Goal: Transaction & Acquisition: Purchase product/service

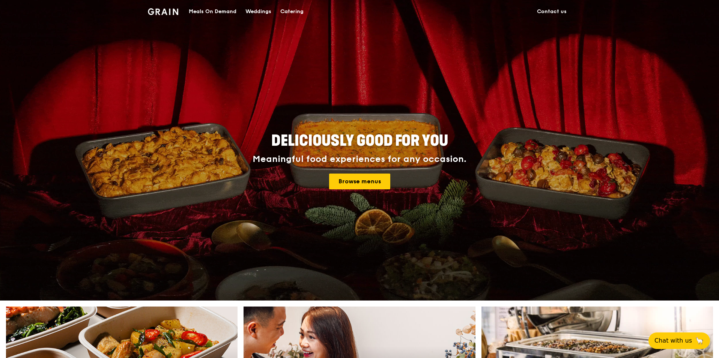
click at [216, 11] on div "Meals On Demand" at bounding box center [213, 11] width 48 height 23
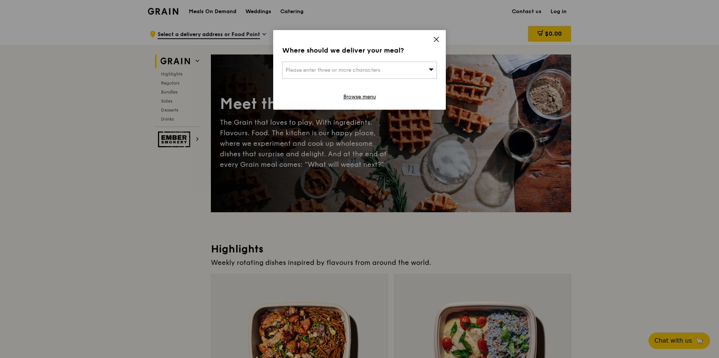
click at [346, 70] on span "Please enter three or more characters" at bounding box center [333, 70] width 95 height 6
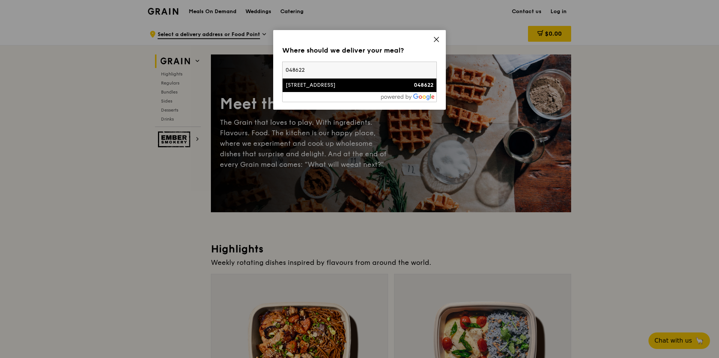
type input "048622"
click at [325, 84] on div "[STREET_ADDRESS]" at bounding box center [341, 85] width 111 height 8
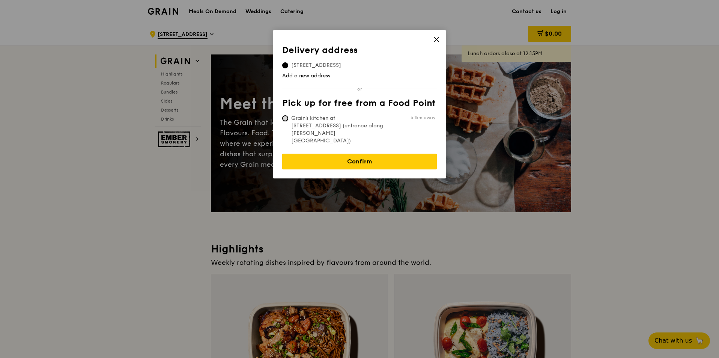
click at [287, 116] on input "Grain's kitchen at 5 Burn Road #05-01 (entrance along Harrison Road) 6.1km away" at bounding box center [285, 118] width 6 height 6
radio input "true"
click at [299, 64] on span "30 Raffles Place, 048622" at bounding box center [316, 66] width 68 height 8
click at [288, 64] on input "30 Raffles Place, 048622" at bounding box center [285, 65] width 6 height 6
radio input "true"
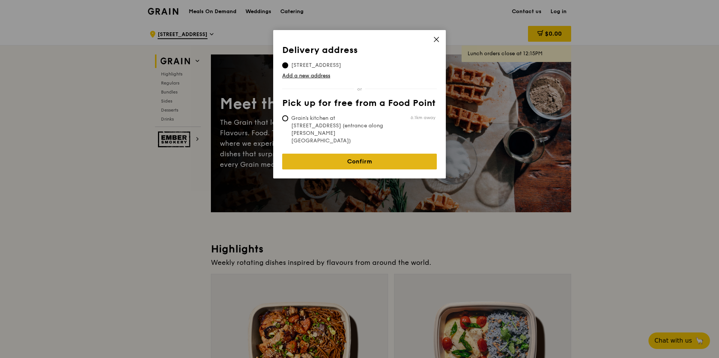
click at [360, 154] on link "Confirm" at bounding box center [359, 162] width 155 height 16
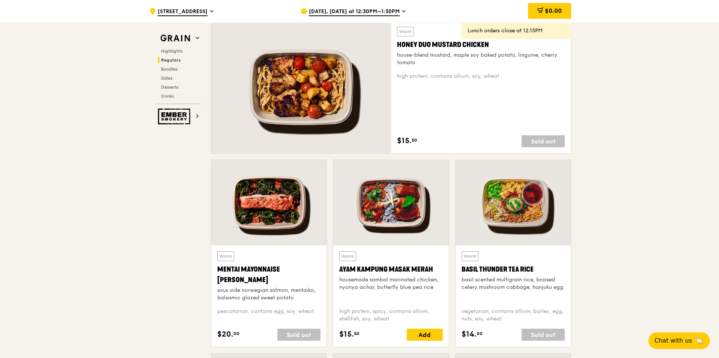
scroll to position [638, 0]
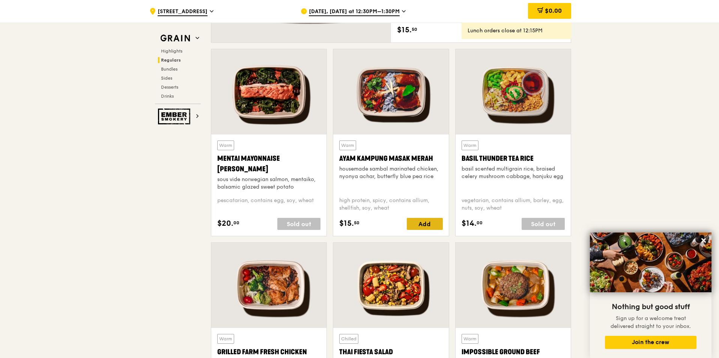
click at [424, 228] on div "Add" at bounding box center [425, 224] width 36 height 12
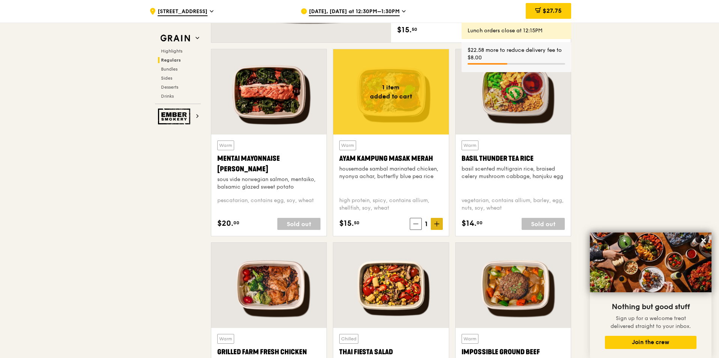
click at [440, 228] on span at bounding box center [437, 224] width 12 height 12
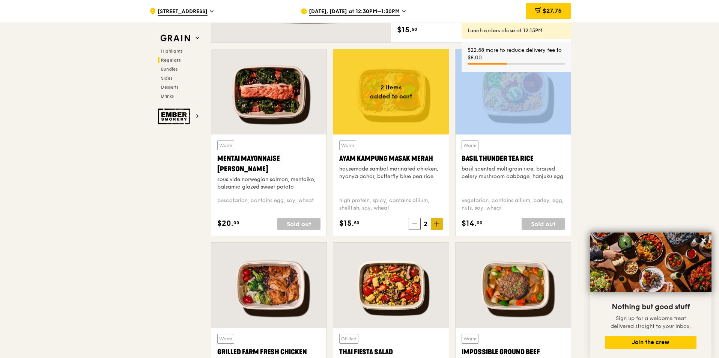
click at [440, 228] on span at bounding box center [437, 224] width 12 height 12
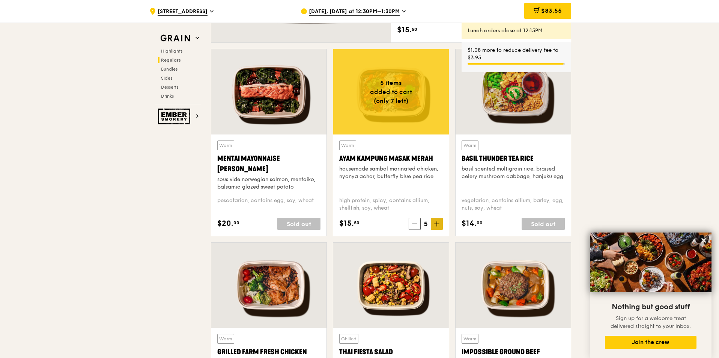
click at [437, 227] on span at bounding box center [437, 224] width 12 height 12
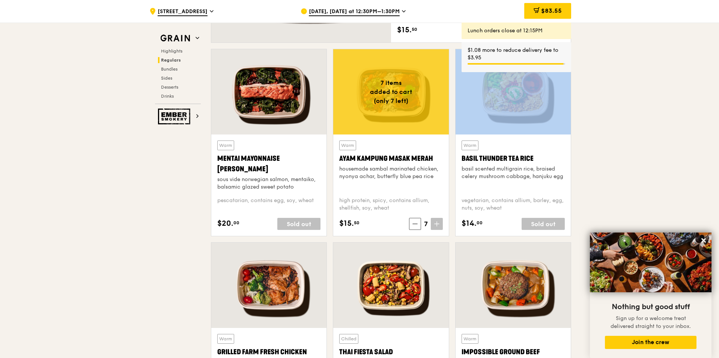
click at [437, 227] on span at bounding box center [437, 224] width 12 height 12
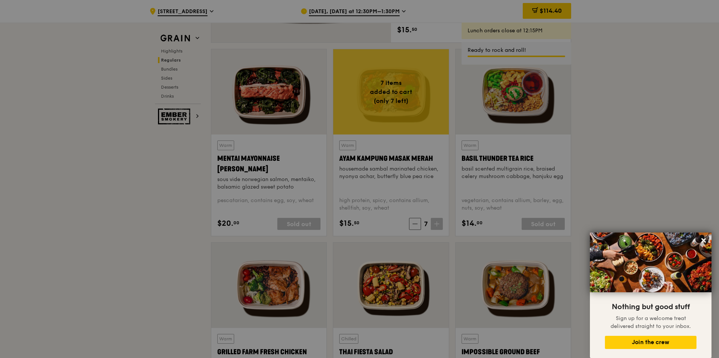
click at [437, 227] on div at bounding box center [359, 179] width 719 height 358
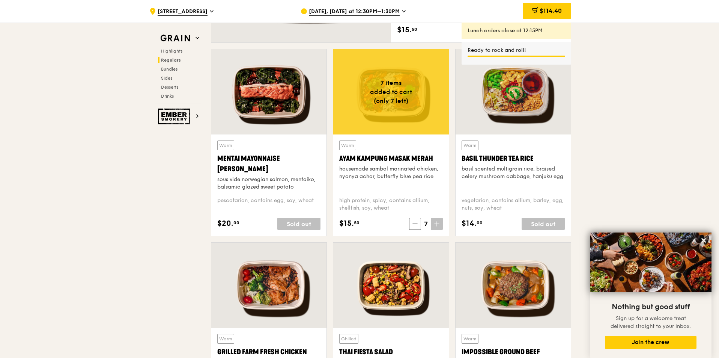
click at [440, 221] on span at bounding box center [437, 224] width 12 height 12
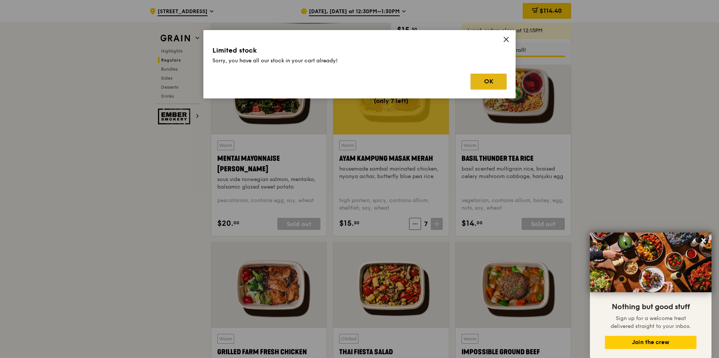
click at [487, 84] on button "OK" at bounding box center [489, 82] width 36 height 16
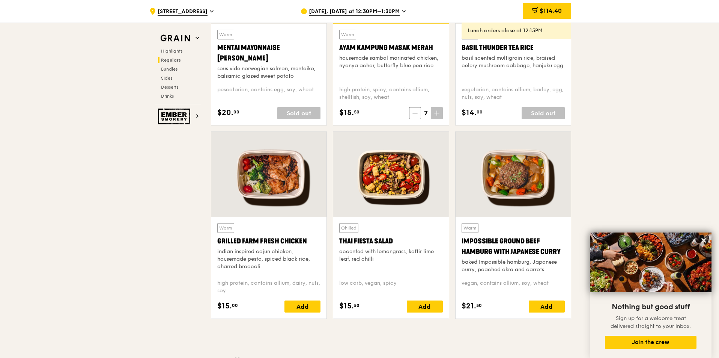
scroll to position [751, 0]
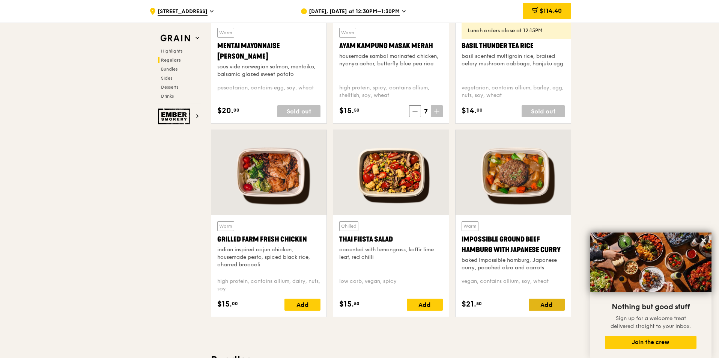
click at [543, 309] on div "Add" at bounding box center [547, 304] width 36 height 12
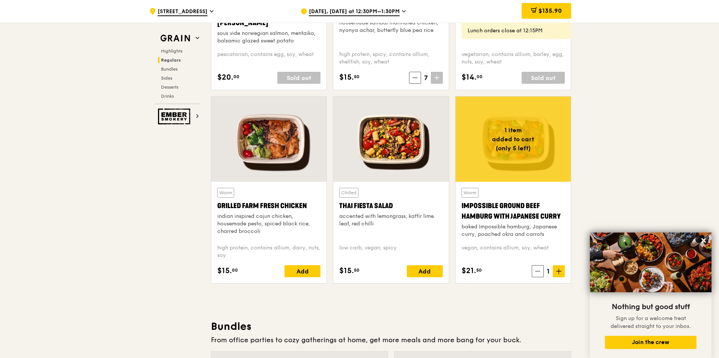
scroll to position [826, 0]
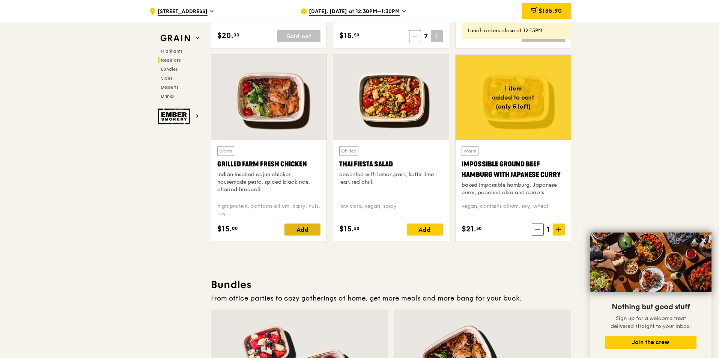
click at [297, 228] on div "Add" at bounding box center [303, 229] width 36 height 12
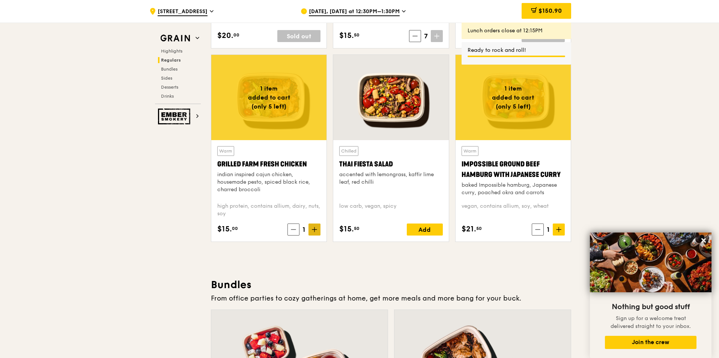
click at [311, 230] on span at bounding box center [315, 229] width 12 height 12
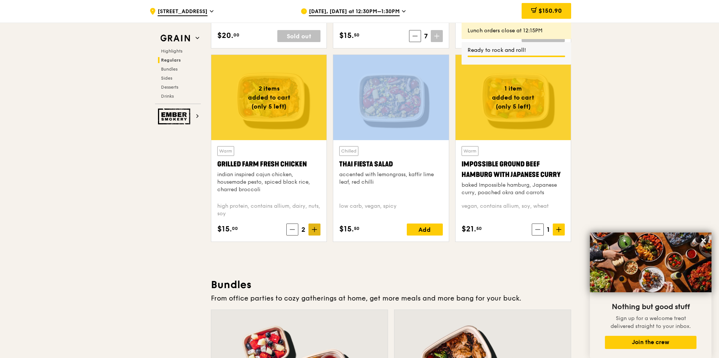
click at [311, 230] on span at bounding box center [315, 229] width 12 height 12
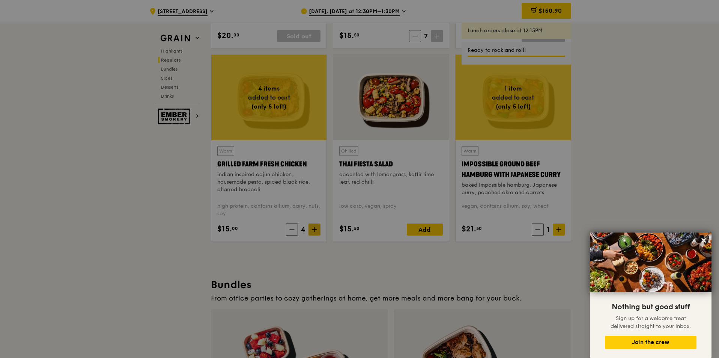
click at [311, 230] on div at bounding box center [359, 179] width 719 height 358
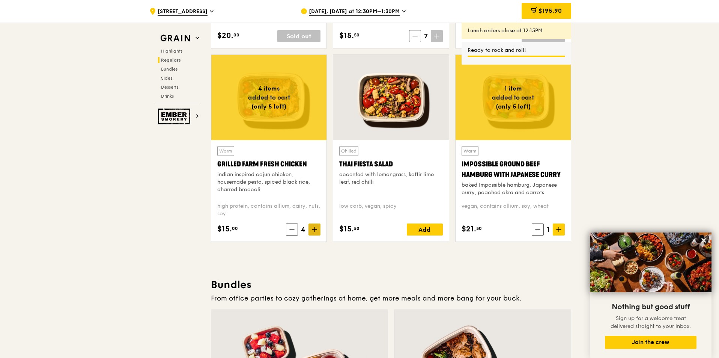
click at [311, 230] on span at bounding box center [315, 229] width 12 height 12
click at [426, 229] on div "Add" at bounding box center [425, 229] width 36 height 12
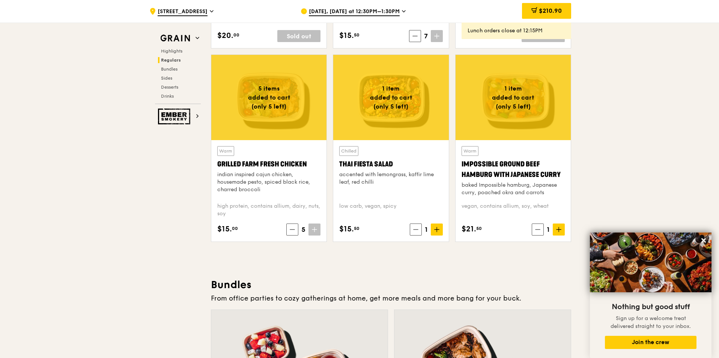
click at [426, 229] on span "1" at bounding box center [426, 229] width 9 height 11
click at [437, 229] on icon at bounding box center [436, 229] width 5 height 5
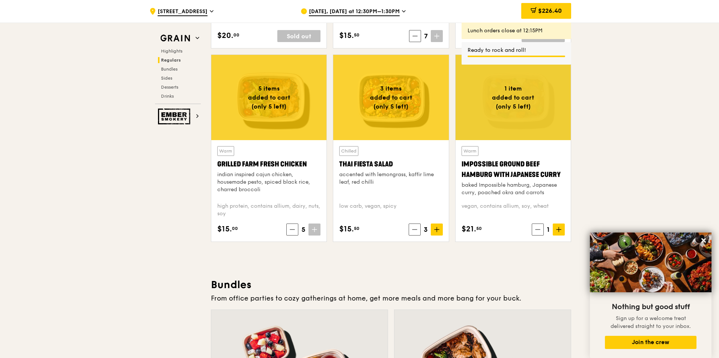
click at [437, 229] on icon at bounding box center [436, 229] width 5 height 5
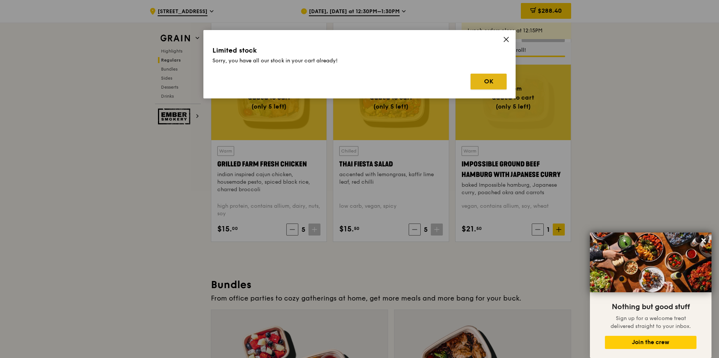
click at [502, 78] on button "OK" at bounding box center [489, 82] width 36 height 16
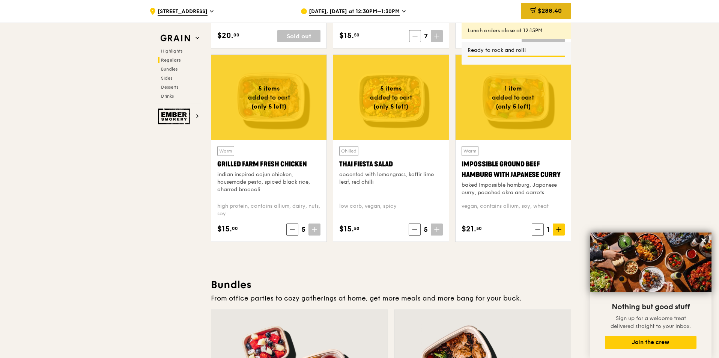
click at [543, 11] on span "$288.40" at bounding box center [550, 10] width 24 height 7
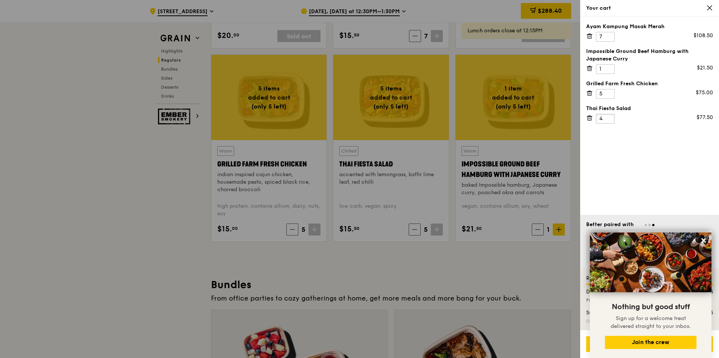
type input "4"
click at [609, 119] on input "4" at bounding box center [605, 119] width 19 height 10
type input "4"
click at [609, 96] on input "4" at bounding box center [605, 94] width 19 height 10
type input "3"
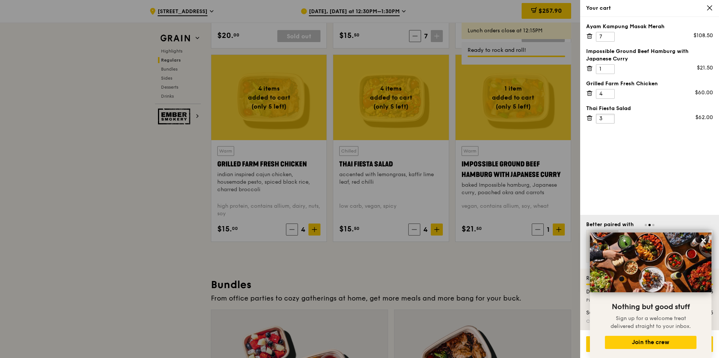
click at [609, 121] on input "3" at bounding box center [605, 119] width 19 height 10
type input "5"
click at [610, 91] on input "5" at bounding box center [605, 94] width 19 height 10
click at [704, 244] on button at bounding box center [704, 240] width 12 height 12
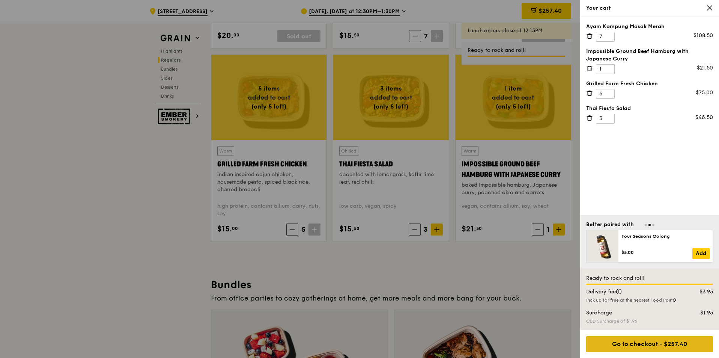
click at [650, 343] on div "Go to checkout - $257.40" at bounding box center [649, 344] width 127 height 16
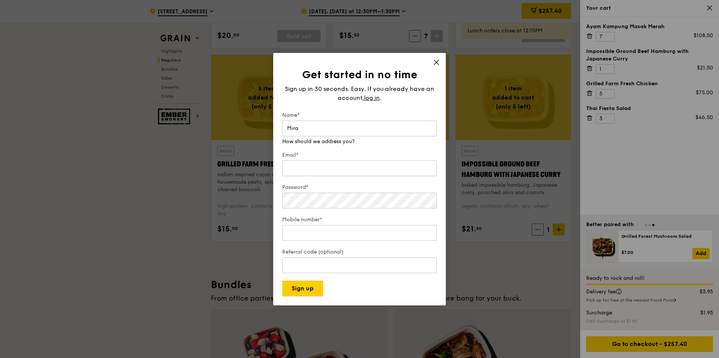
type input "Mira"
type input "h"
click at [340, 160] on input "mira.ramli@spencer0ogden.com" at bounding box center [359, 161] width 155 height 16
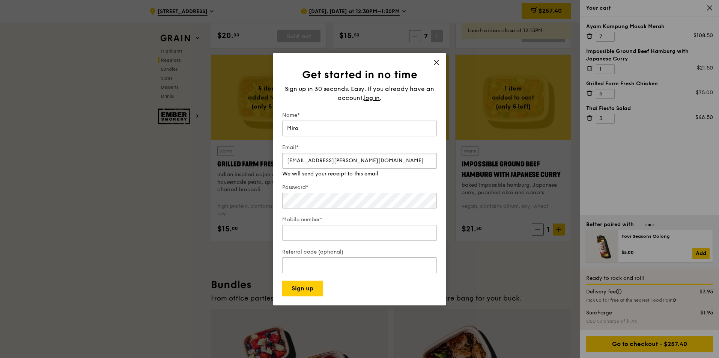
type input "mira.ramli@spencer-ogden.com"
click at [282, 280] on button "Sign up" at bounding box center [302, 288] width 41 height 16
type input "87772869"
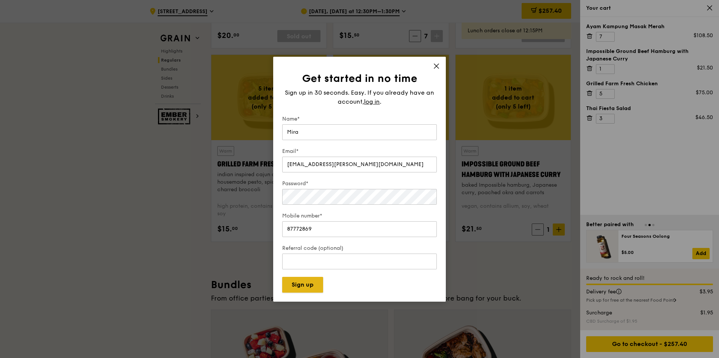
click at [306, 288] on button "Sign up" at bounding box center [302, 285] width 41 height 16
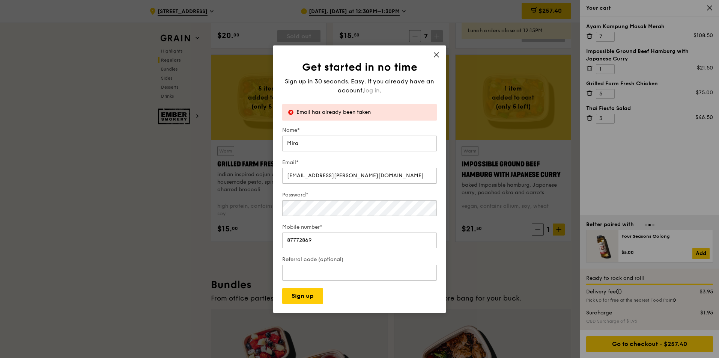
click at [372, 91] on span "log in" at bounding box center [372, 90] width 16 height 9
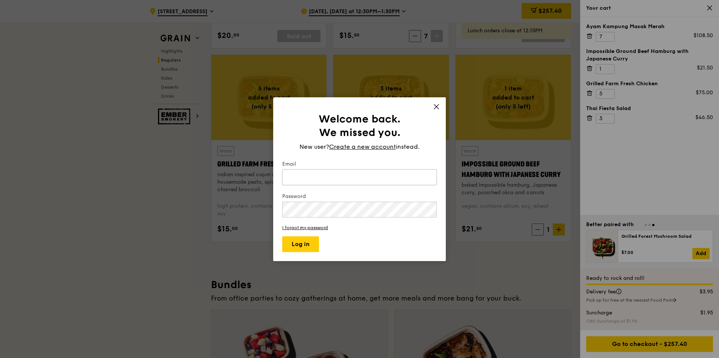
drag, startPoint x: 298, startPoint y: 170, endPoint x: 297, endPoint y: 175, distance: 4.6
click at [298, 170] on input "Email" at bounding box center [359, 177] width 155 height 16
type input "mira.ramli@spencer-ogden.com"
click at [282, 236] on button "Log in" at bounding box center [300, 244] width 37 height 16
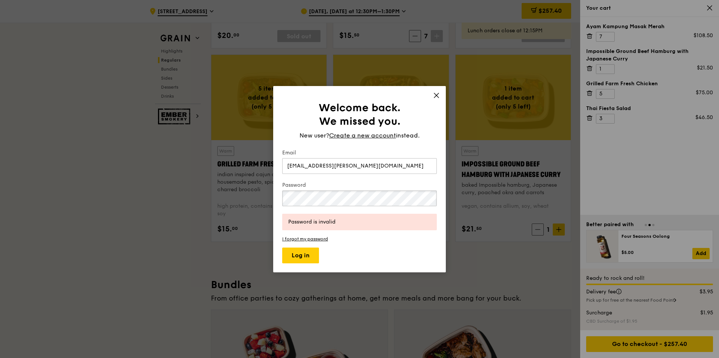
click at [246, 200] on div "Welcome back. We missed you. New user? Create a new account instead. Email mira…" at bounding box center [359, 179] width 719 height 358
click at [282, 247] on button "Log in" at bounding box center [300, 255] width 37 height 16
click at [230, 188] on div "Welcome back. We missed you. New user? Create a new account instead. Email mira…" at bounding box center [359, 179] width 719 height 358
click at [282, 247] on button "Log in" at bounding box center [300, 255] width 37 height 16
click at [216, 193] on div "Welcome back. We missed you. New user? Create a new account instead. Email mira…" at bounding box center [359, 179] width 719 height 358
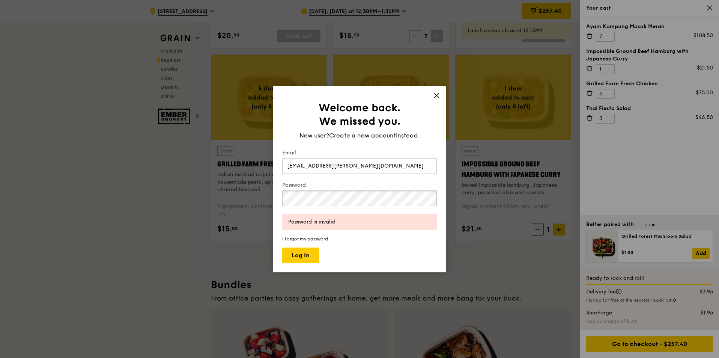
click at [282, 247] on button "Log in" at bounding box center [300, 255] width 37 height 16
click at [319, 238] on link "I forgot my password" at bounding box center [359, 238] width 155 height 5
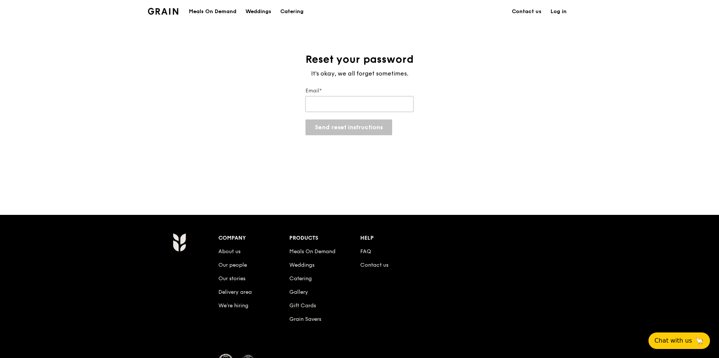
click at [348, 107] on input "Email*" at bounding box center [360, 104] width 108 height 16
type input "mira.ramli@spencer-ogden.com"
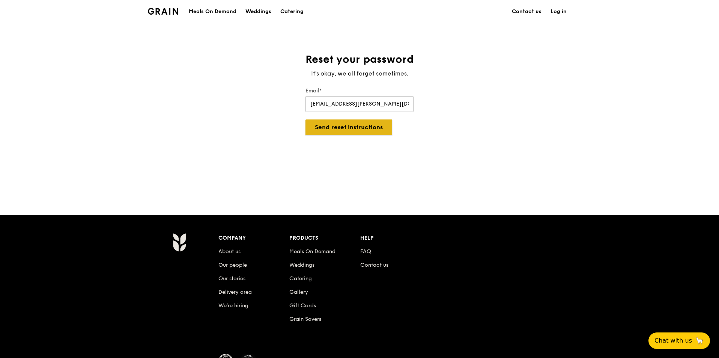
click at [353, 134] on button "Send reset instructions" at bounding box center [349, 127] width 87 height 16
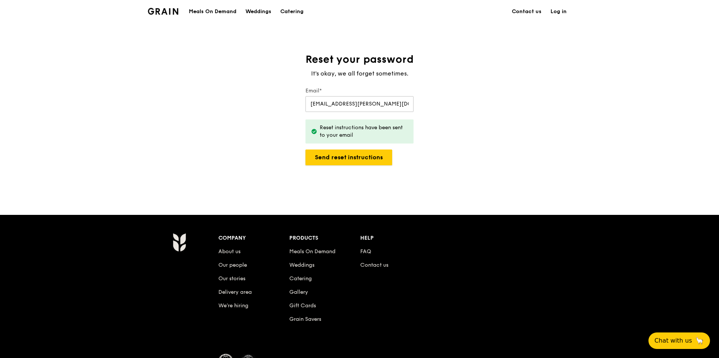
click at [339, 158] on button "Send reset instructions" at bounding box center [349, 157] width 87 height 16
click at [197, 11] on div "Meals On Demand" at bounding box center [213, 11] width 48 height 23
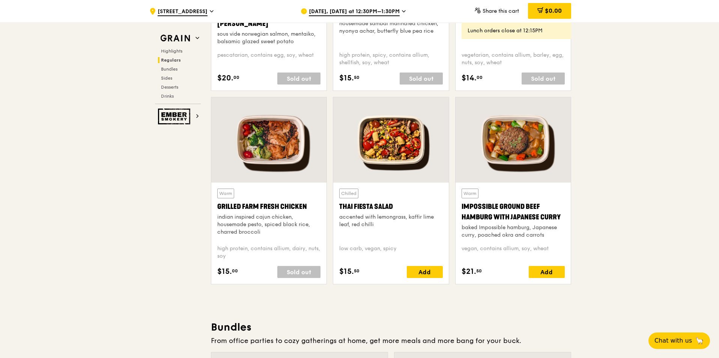
scroll to position [826, 0]
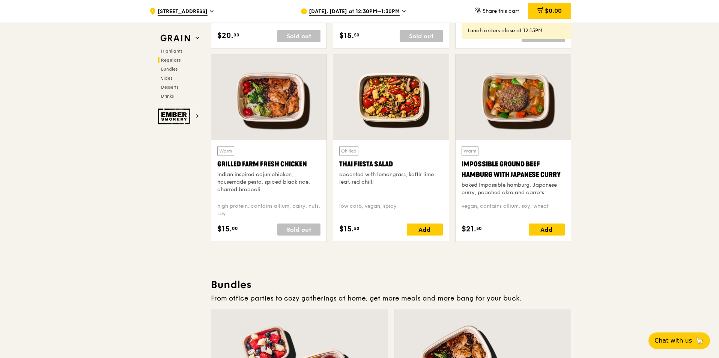
click at [513, 176] on div "Impossible Ground Beef Hamburg with Japanese Curry" at bounding box center [513, 169] width 103 height 21
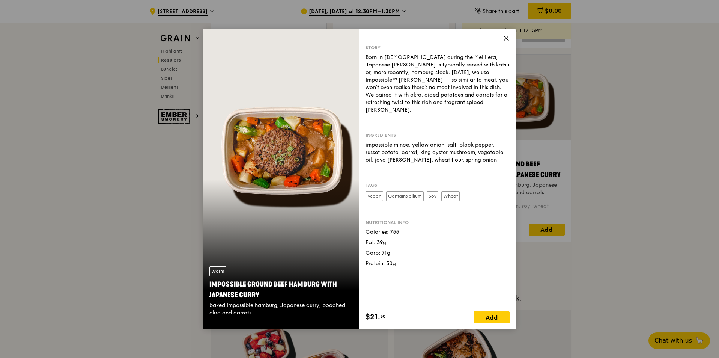
drag, startPoint x: 266, startPoint y: 292, endPoint x: 201, endPoint y: 283, distance: 65.2
click at [201, 283] on div "Warm Impossible Ground Beef Hamburg with Japanese Curry baked Impossible hambur…" at bounding box center [359, 179] width 719 height 358
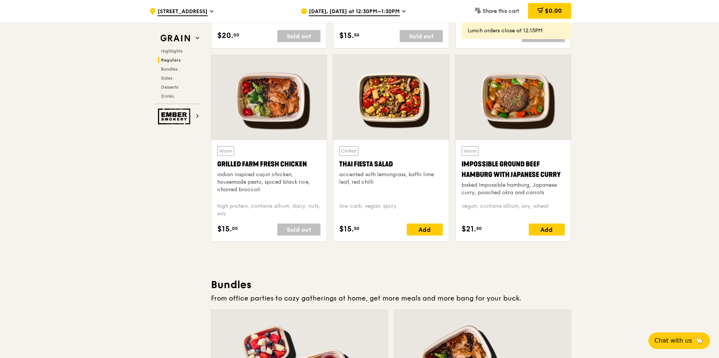
drag, startPoint x: 201, startPoint y: 283, endPoint x: 223, endPoint y: 284, distance: 22.2
click at [497, 176] on div "Impossible Ground Beef Hamburg with Japanese Curry" at bounding box center [513, 169] width 103 height 21
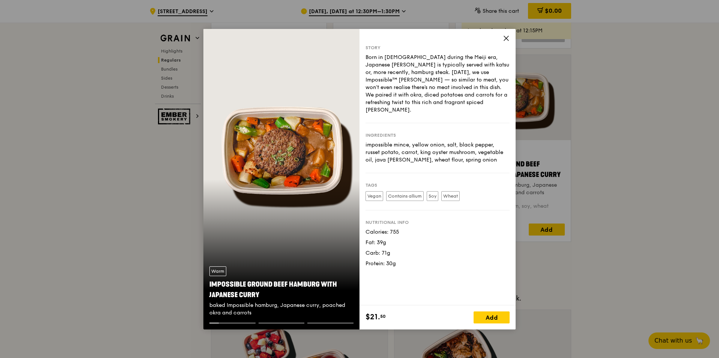
drag, startPoint x: 209, startPoint y: 282, endPoint x: 262, endPoint y: 297, distance: 55.5
click at [262, 297] on div "Warm Impossible Ground Beef Hamburg with Japanese Curry baked Impossible hambur…" at bounding box center [281, 291] width 156 height 62
copy div "Impossible Ground Beef Hamburg with Japanese Curry"
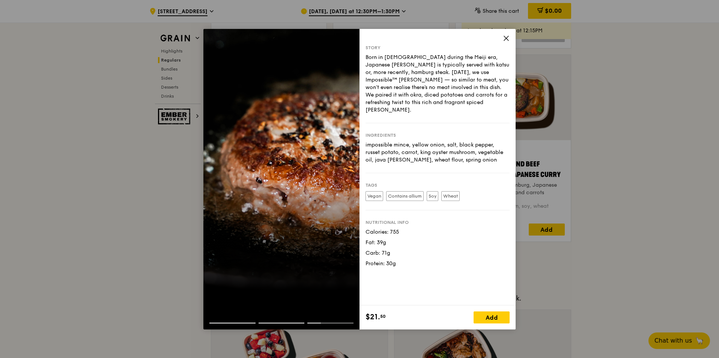
click at [504, 38] on icon at bounding box center [506, 38] width 7 height 7
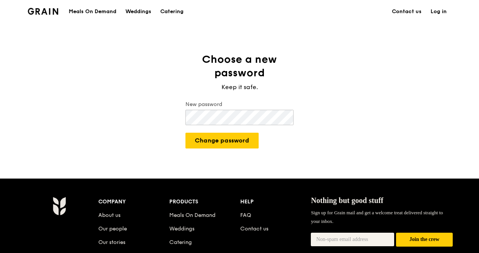
click at [185, 133] on button "Change password" at bounding box center [221, 141] width 73 height 16
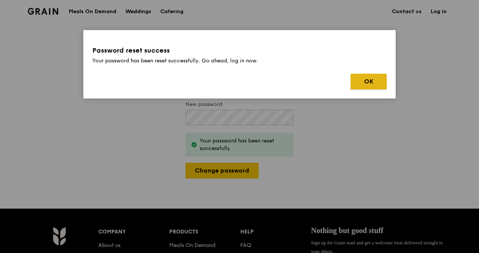
click at [373, 84] on button "OK" at bounding box center [369, 82] width 36 height 16
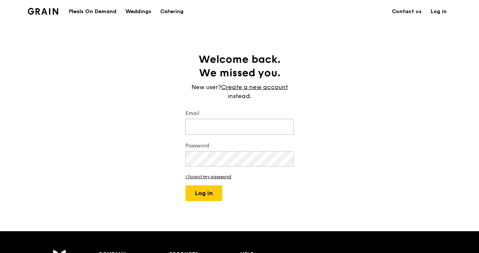
click at [238, 131] on input "Email" at bounding box center [239, 127] width 108 height 16
type input "[EMAIL_ADDRESS][PERSON_NAME][DOMAIN_NAME]"
click at [185, 185] on button "Log in" at bounding box center [203, 193] width 37 height 16
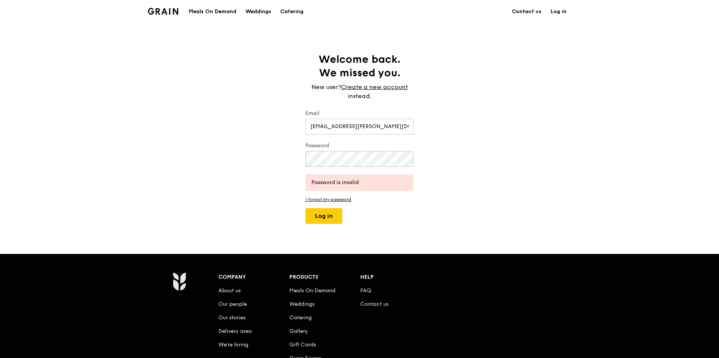
click at [206, 9] on div "Meals On Demand" at bounding box center [213, 11] width 48 height 23
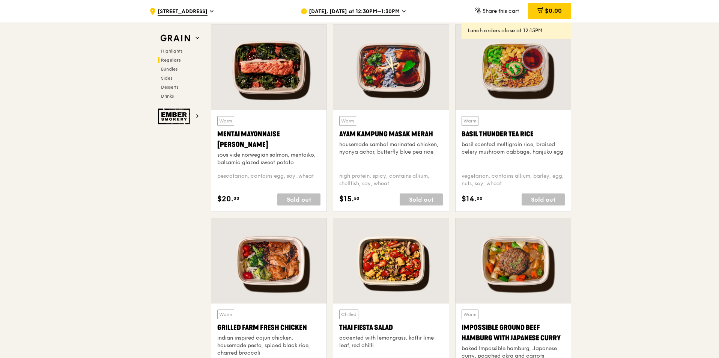
scroll to position [676, 0]
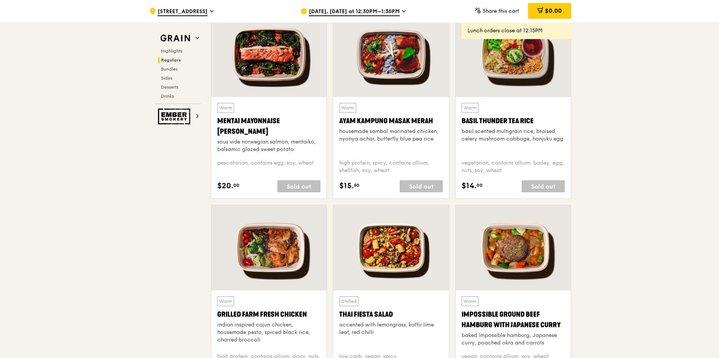
drag, startPoint x: 669, startPoint y: 297, endPoint x: 658, endPoint y: 296, distance: 10.9
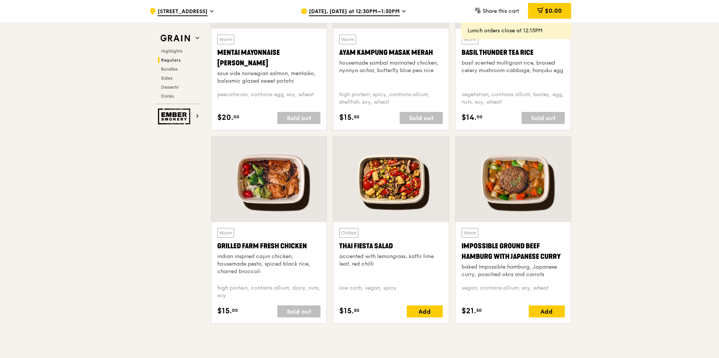
scroll to position [751, 0]
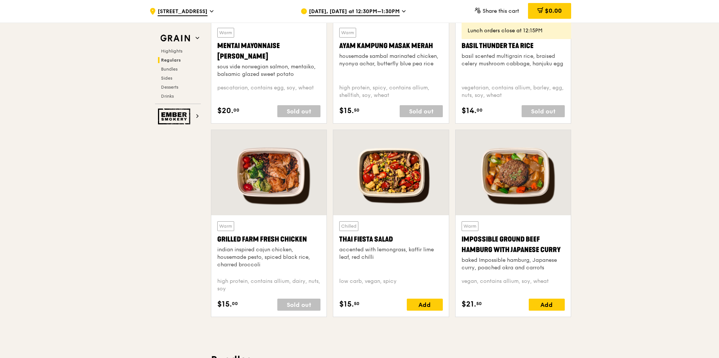
click at [282, 183] on div at bounding box center [268, 172] width 115 height 85
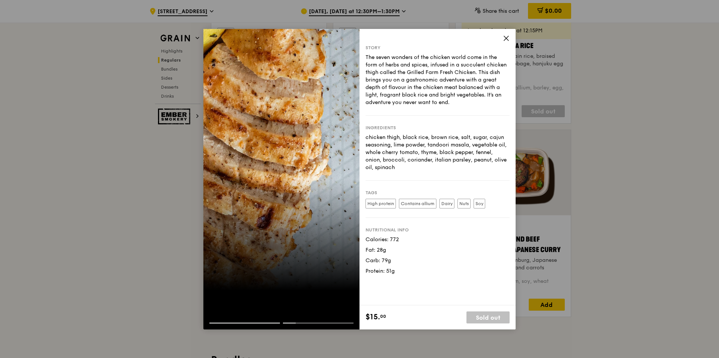
drag, startPoint x: 630, startPoint y: 134, endPoint x: 586, endPoint y: 105, distance: 52.9
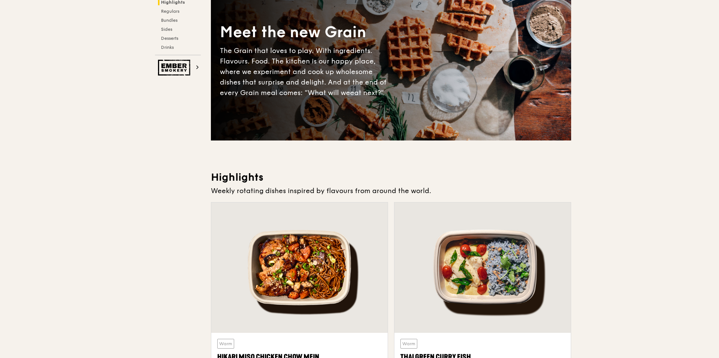
scroll to position [0, 0]
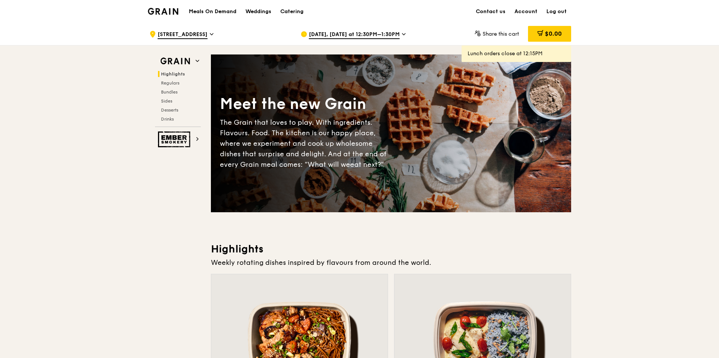
click at [164, 15] on img at bounding box center [163, 11] width 30 height 7
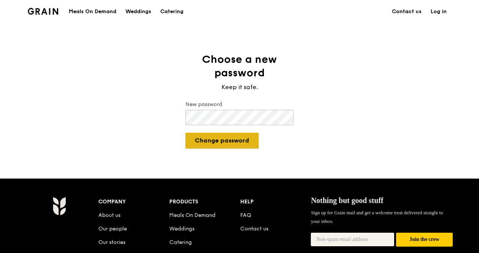
click at [222, 139] on button "Change password" at bounding box center [221, 141] width 73 height 16
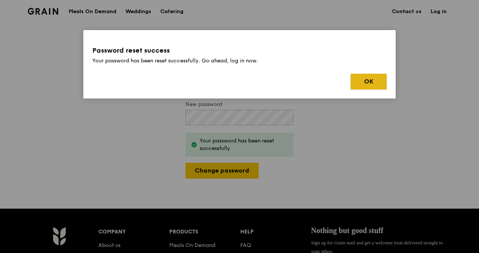
click at [374, 81] on button "OK" at bounding box center [369, 82] width 36 height 16
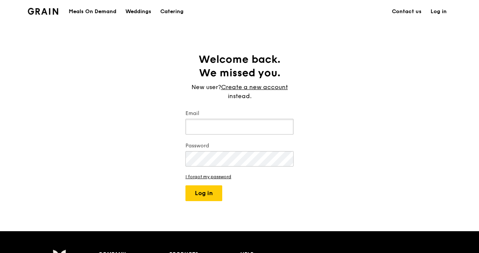
type input "mira.ramli@spencer-ogden.com"
click at [211, 192] on button "Log in" at bounding box center [203, 193] width 37 height 16
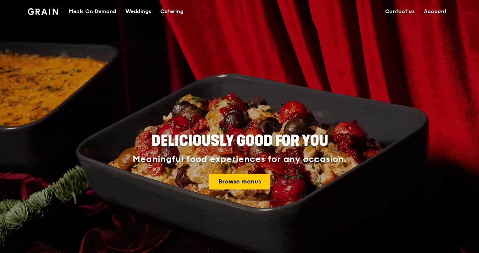
click at [99, 12] on div "Meals On Demand" at bounding box center [93, 11] width 48 height 23
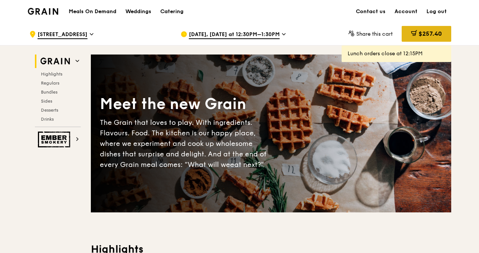
click at [421, 33] on span "$257.40" at bounding box center [430, 33] width 23 height 7
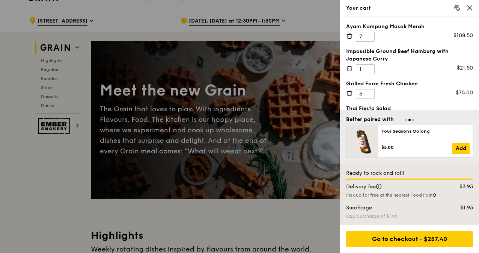
scroll to position [75, 0]
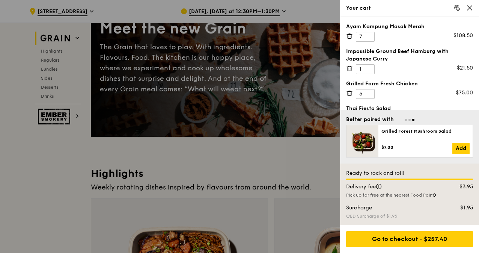
click at [417, 194] on div "Pick up for free at the nearest Food Point" at bounding box center [409, 195] width 127 height 6
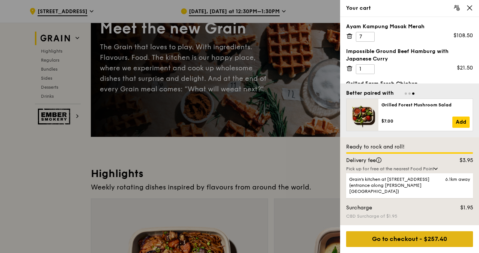
click at [416, 242] on div "Go to checkout - $257.40" at bounding box center [409, 239] width 127 height 16
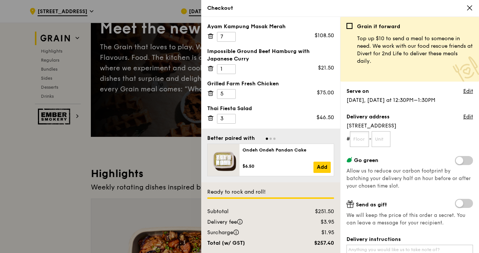
click at [359, 141] on input "text" at bounding box center [359, 139] width 19 height 16
type input "23"
click at [380, 139] on input "text" at bounding box center [381, 139] width 19 height 16
type input "01"
click at [459, 161] on span at bounding box center [464, 160] width 18 height 9
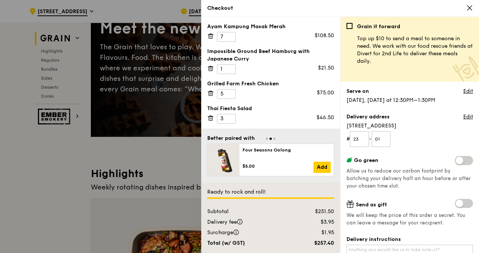
click at [457, 161] on input "checkbox" at bounding box center [457, 161] width 0 height 0
click at [460, 158] on span at bounding box center [464, 160] width 18 height 9
click at [457, 161] on input "checkbox" at bounding box center [457, 161] width 0 height 0
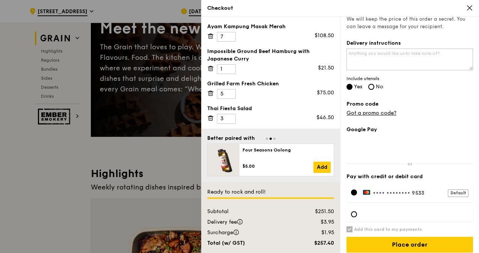
scroll to position [200, 0]
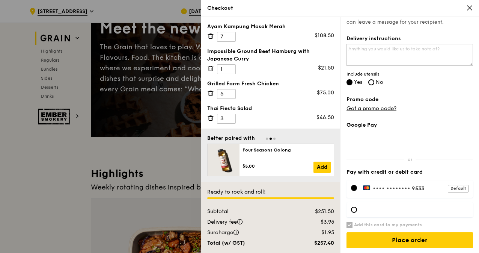
click at [354, 212] on div at bounding box center [410, 209] width 127 height 15
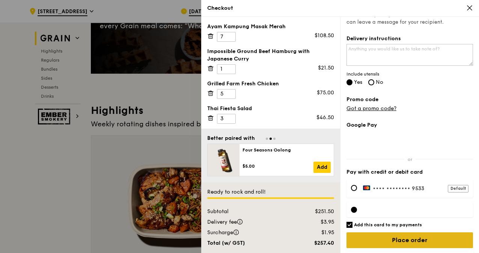
scroll to position [150, 0]
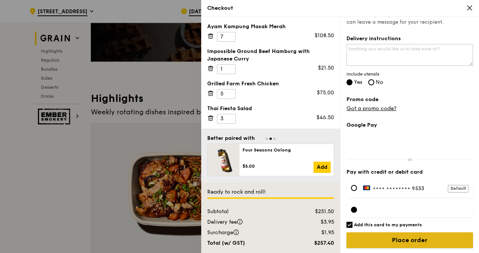
click at [396, 241] on input "Place order" at bounding box center [410, 240] width 127 height 16
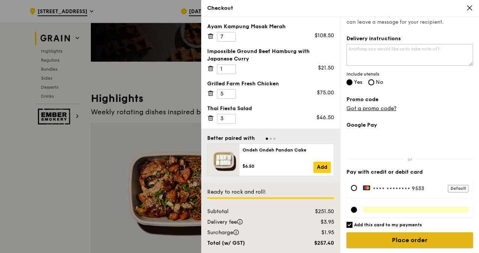
click at [409, 240] on input "Place order" at bounding box center [410, 240] width 127 height 16
click at [409, 234] on input "Place order" at bounding box center [410, 240] width 127 height 16
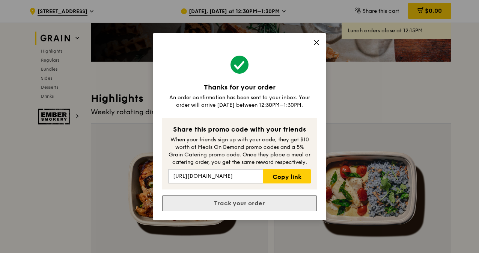
click at [265, 210] on link "Track your order" at bounding box center [239, 203] width 155 height 16
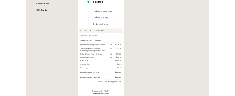
scroll to position [263, 0]
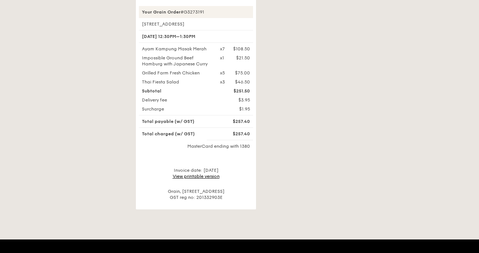
drag, startPoint x: 182, startPoint y: 75, endPoint x: 141, endPoint y: 74, distance: 40.6
click at [141, 79] on div "Thai Fiesta Salad" at bounding box center [176, 82] width 78 height 6
copy div "Thai Fiesta Salad"
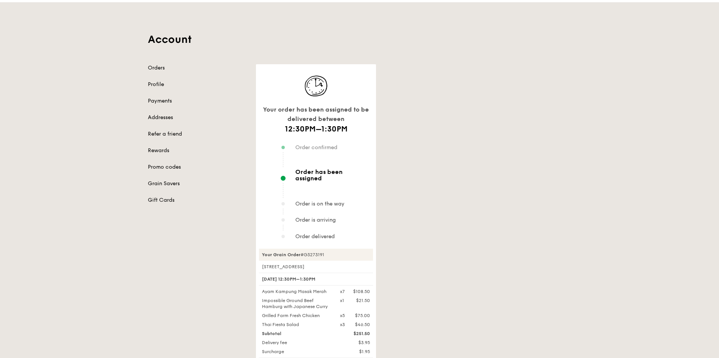
scroll to position [38, 0]
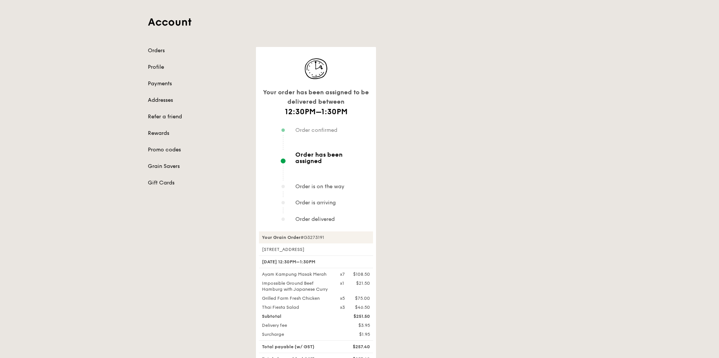
click at [422, 252] on div "Your order has been assigned to be delivered between 12:30PM–1:30PM Order confi…" at bounding box center [414, 240] width 324 height 387
click at [479, 177] on div "Your order has been assigned to be delivered between 12:30PM–1:30PM Order confi…" at bounding box center [414, 240] width 324 height 387
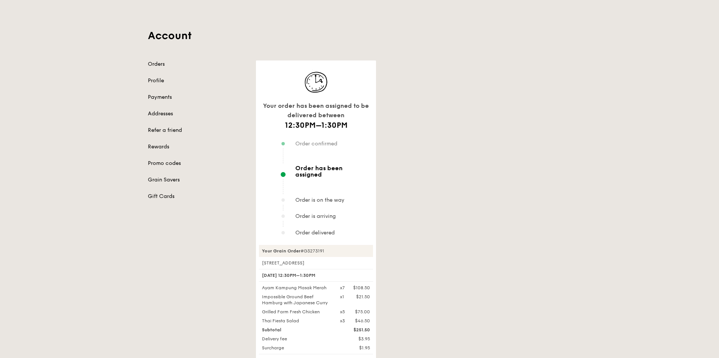
scroll to position [0, 0]
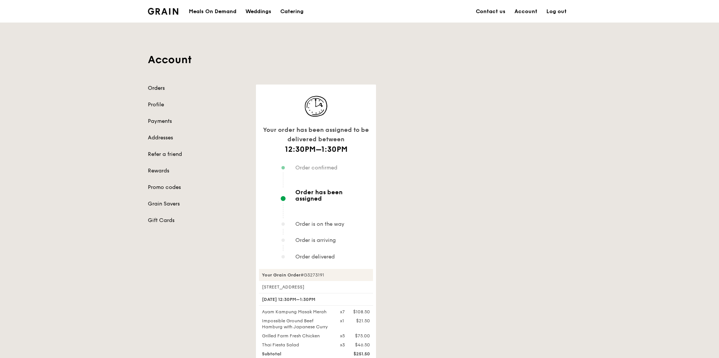
click at [161, 89] on link "Orders" at bounding box center [197, 88] width 99 height 8
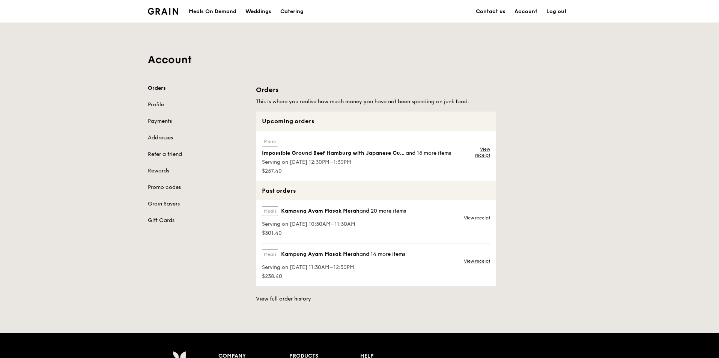
click at [166, 17] on div "Grain logo" at bounding box center [163, 11] width 30 height 23
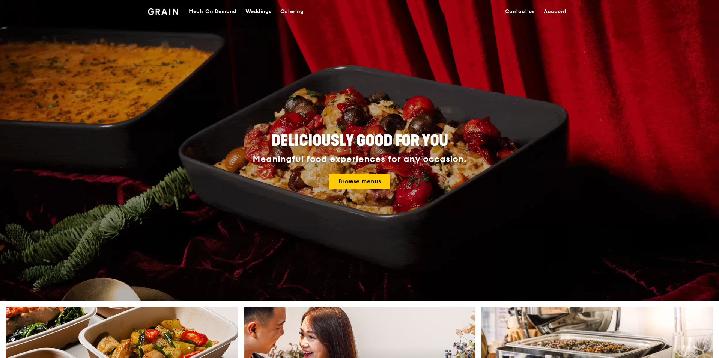
click at [204, 13] on div "Meals On Demand" at bounding box center [213, 11] width 48 height 23
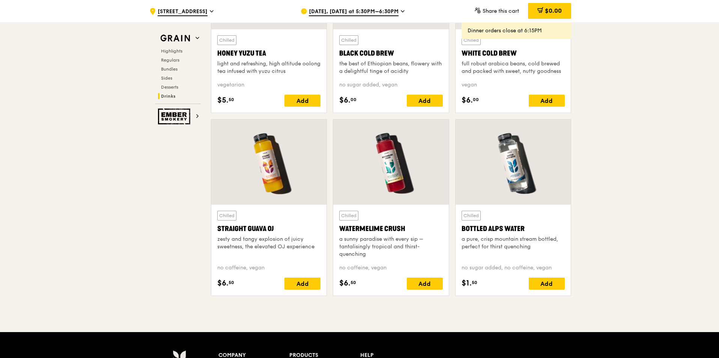
scroll to position [3066, 0]
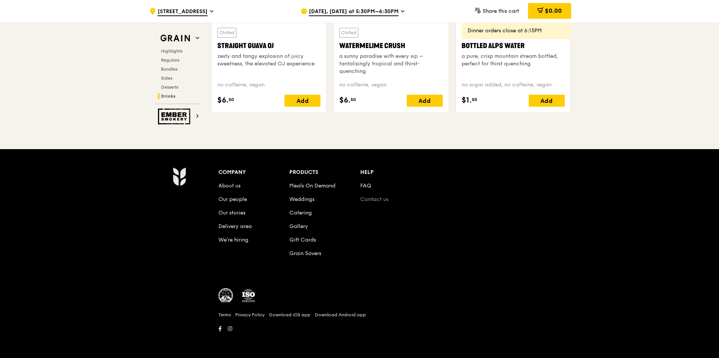
click at [385, 199] on link "Contact us" at bounding box center [374, 199] width 28 height 6
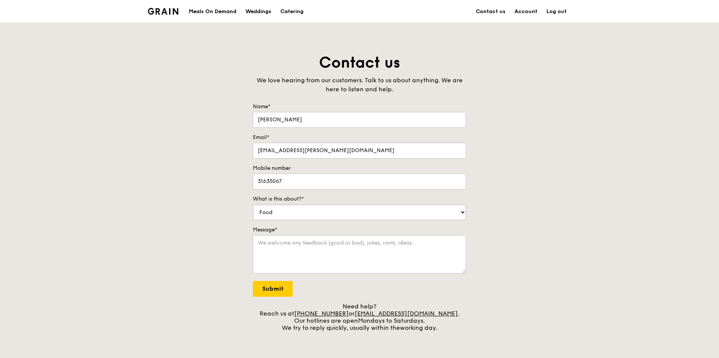
click at [299, 212] on select "Food Service Billing/Payment Catering Others" at bounding box center [359, 212] width 213 height 16
select select "Others"
click at [253, 204] on select "Food Service Billing/Payment Catering Others" at bounding box center [359, 212] width 213 height 16
click at [292, 252] on textarea "Message*" at bounding box center [359, 254] width 213 height 38
click at [479, 9] on link "Account" at bounding box center [526, 11] width 32 height 23
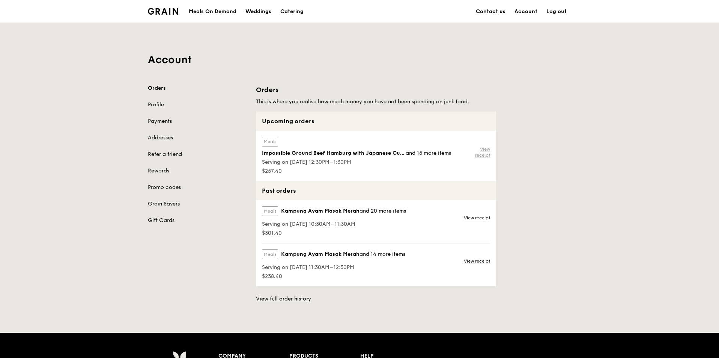
click at [479, 152] on link "View receipt" at bounding box center [478, 152] width 24 height 12
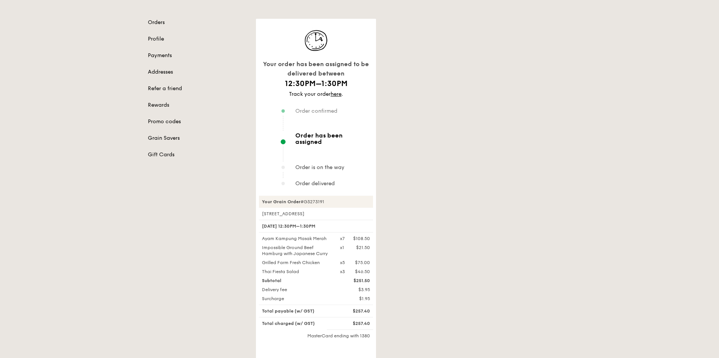
scroll to position [150, 0]
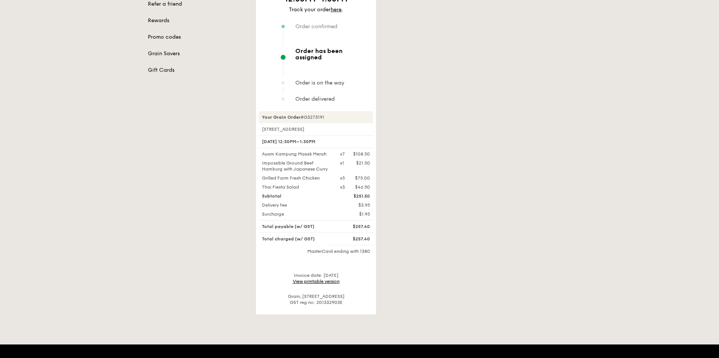
click at [317, 252] on link "View printable version" at bounding box center [316, 281] width 47 height 5
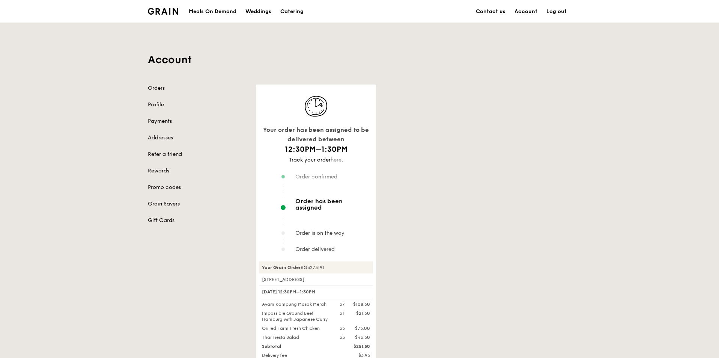
click at [334, 160] on link "here" at bounding box center [336, 160] width 11 height 6
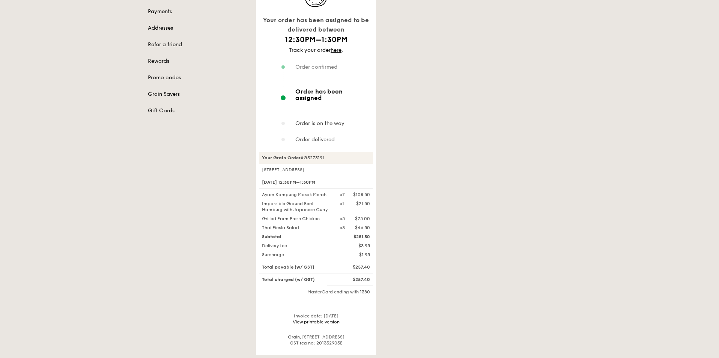
scroll to position [113, 0]
